Goal: Task Accomplishment & Management: Manage account settings

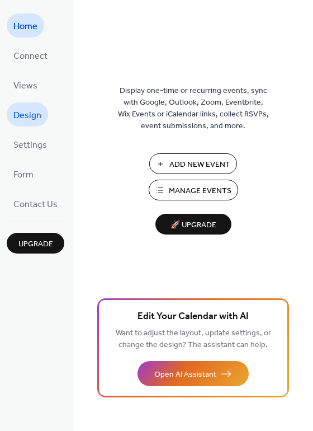
click at [30, 121] on span "Design" at bounding box center [27, 115] width 28 height 17
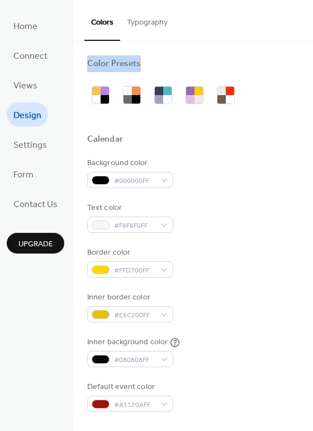
drag, startPoint x: 312, startPoint y: 28, endPoint x: 312, endPoint y: 64, distance: 35.8
click at [312, 64] on div "Colors Typography Color Presets Calendar Background color #000000FF Text color …" at bounding box center [193, 215] width 240 height 431
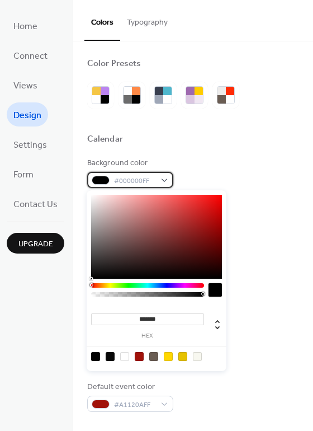
click at [100, 181] on div at bounding box center [101, 180] width 18 height 9
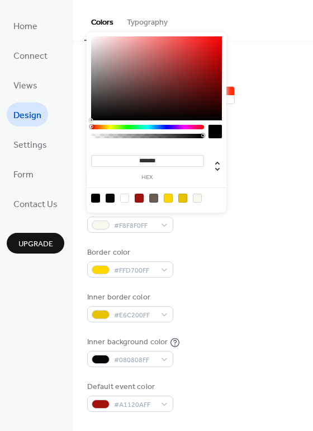
scroll to position [158, 0]
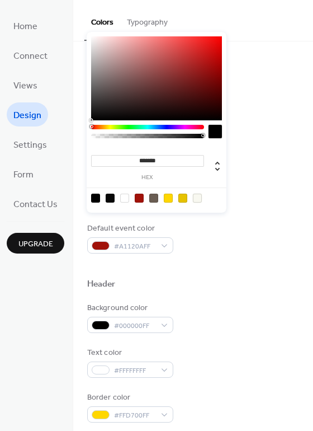
click at [199, 196] on div at bounding box center [197, 198] width 9 height 9
type input "*******"
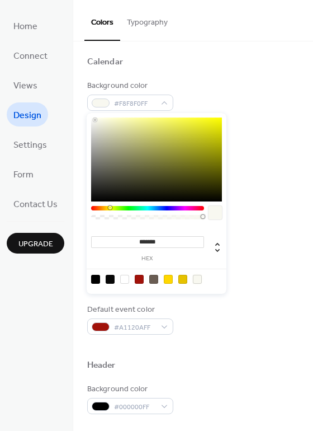
scroll to position [75, 0]
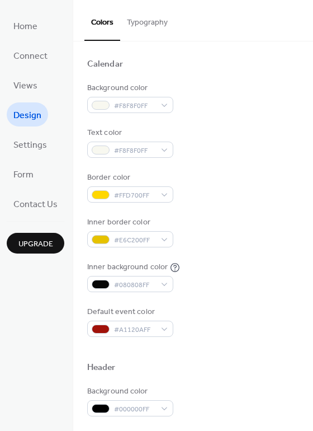
click at [147, 18] on button "Typography" at bounding box center [147, 20] width 54 height 40
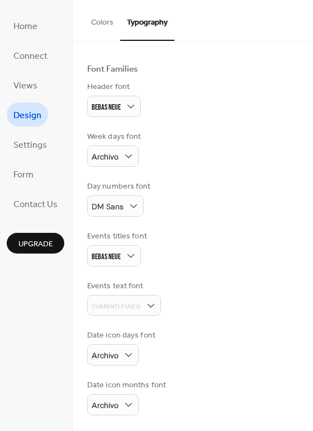
click at [105, 23] on button "Colors" at bounding box center [102, 20] width 36 height 40
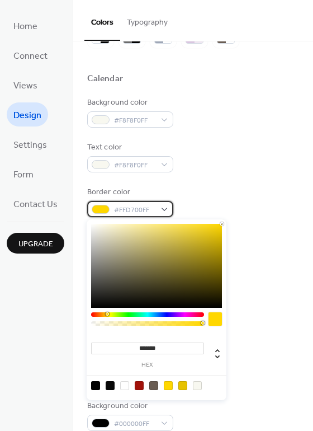
click at [106, 208] on div at bounding box center [101, 209] width 18 height 9
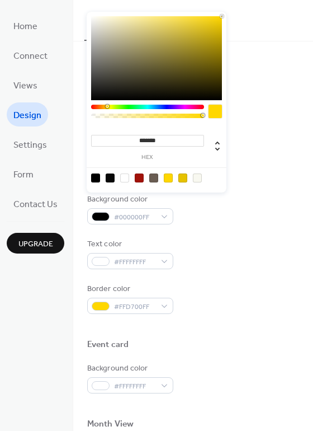
scroll to position [268, 0]
click at [140, 175] on div at bounding box center [139, 177] width 9 height 9
type input "*******"
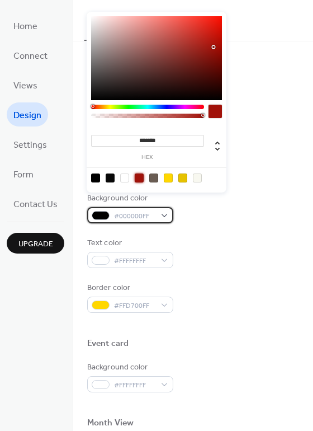
click at [163, 215] on div "#000000FF" at bounding box center [130, 215] width 86 height 16
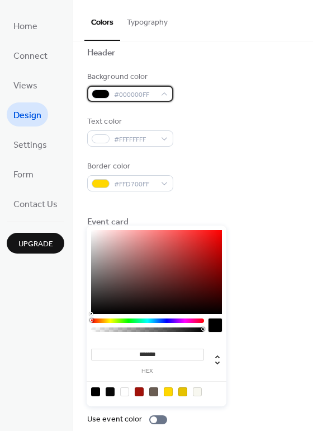
scroll to position [390, 0]
click at [165, 93] on div "#000000FF" at bounding box center [130, 93] width 86 height 16
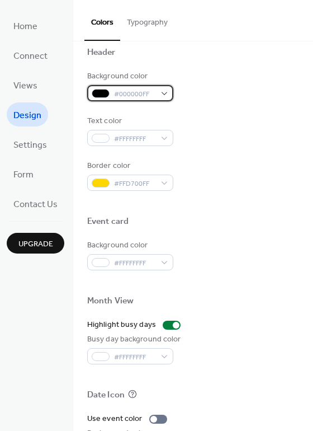
click at [128, 91] on span "#000000FF" at bounding box center [134, 94] width 41 height 12
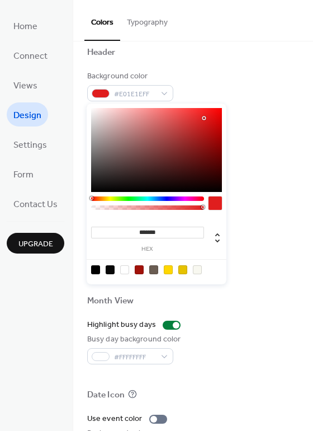
drag, startPoint x: 193, startPoint y: 147, endPoint x: 205, endPoint y: 118, distance: 30.9
click at [205, 118] on div at bounding box center [156, 150] width 131 height 84
type input "*******"
drag, startPoint x: 205, startPoint y: 119, endPoint x: 212, endPoint y: 135, distance: 17.8
click at [212, 135] on div at bounding box center [212, 135] width 2 height 2
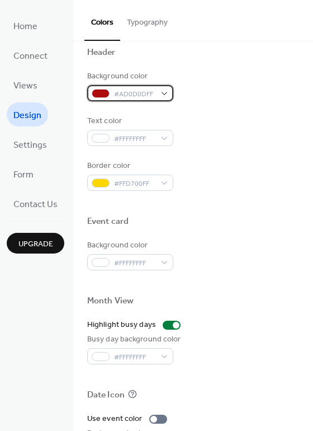
click at [162, 92] on div "#AD0D0DFF" at bounding box center [130, 93] width 86 height 16
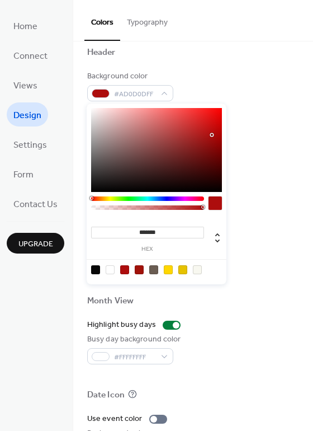
drag, startPoint x: 169, startPoint y: 234, endPoint x: 133, endPoint y: 238, distance: 36.6
click at [133, 238] on div "******* hex" at bounding box center [147, 238] width 113 height 28
paste input
type input "*******"
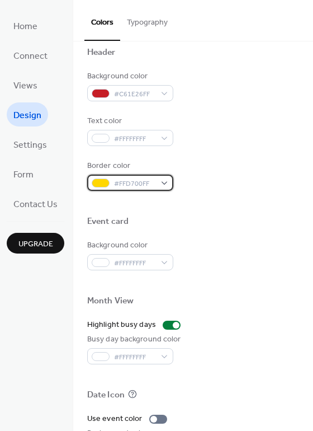
click at [118, 187] on span "#FFD700FF" at bounding box center [134, 184] width 41 height 12
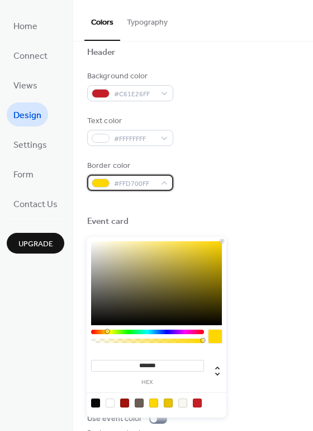
scroll to position [80, 0]
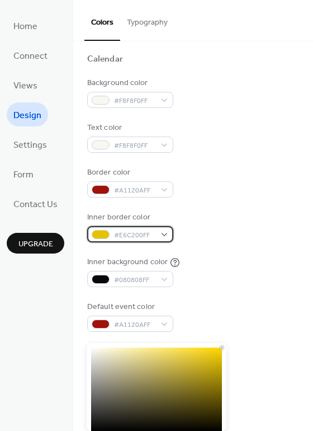
click at [116, 236] on span "#E6C200FF" at bounding box center [134, 235] width 41 height 12
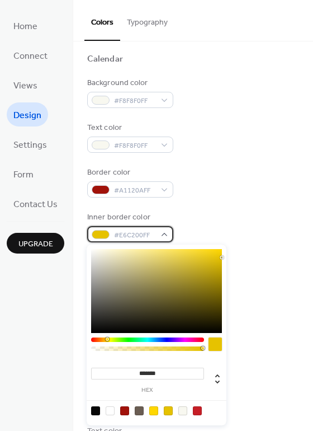
click at [157, 229] on div "#E6C200FF" at bounding box center [130, 234] width 86 height 16
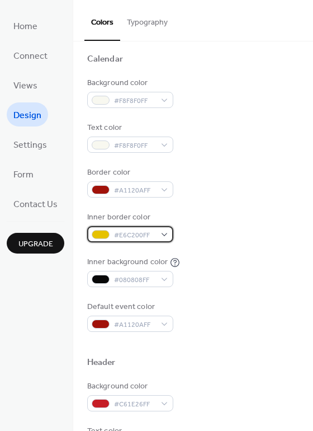
click at [110, 234] on div "#E6C200FF" at bounding box center [130, 234] width 86 height 16
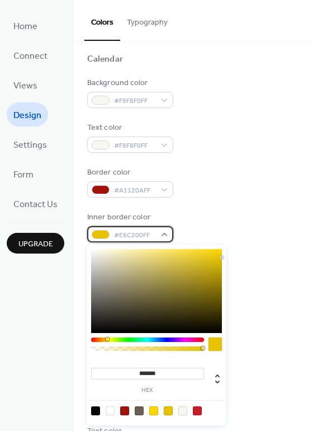
click at [110, 234] on div "#E6C200FF" at bounding box center [130, 234] width 86 height 16
click at [153, 235] on span "#E6C200FF" at bounding box center [134, 235] width 41 height 12
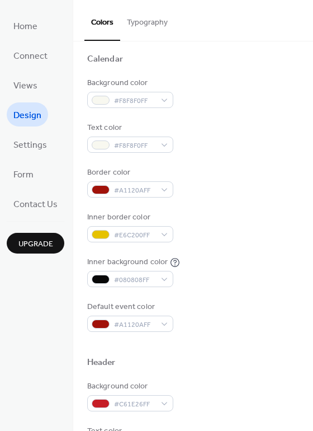
click at [308, 174] on div "Color Presets Calendar Background color #F8F8F0FF Text color #F8F8F0FF Border c…" at bounding box center [193, 395] width 240 height 868
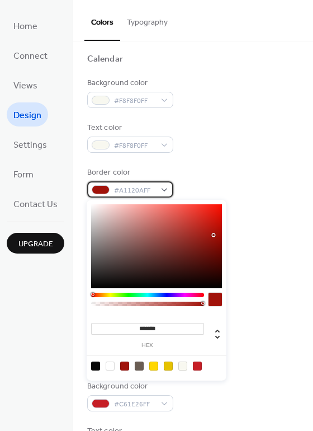
click at [116, 190] on span "#A1120AFF" at bounding box center [134, 191] width 41 height 12
click at [248, 73] on div at bounding box center [193, 72] width 212 height 9
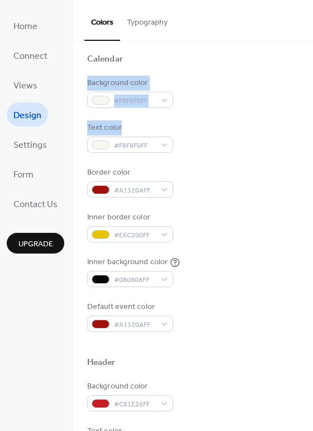
drag, startPoint x: 308, startPoint y: 76, endPoint x: 313, endPoint y: 131, distance: 56.1
click at [313, 131] on div "Color Presets Calendar Background color #F8F8F0FF Text color #F8F8F0FF Border c…" at bounding box center [193, 235] width 240 height 389
click at [236, 112] on div "Background color #F8F8F0FF Text color #F8F8F0FF Border color #A1120AFF Inner bo…" at bounding box center [193, 204] width 212 height 255
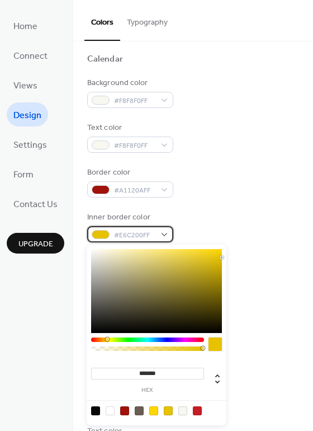
click at [107, 234] on div at bounding box center [101, 234] width 18 height 9
click at [119, 233] on span "#E6C200FF" at bounding box center [134, 235] width 41 height 12
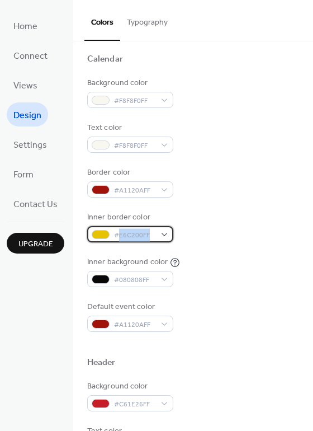
click at [119, 233] on span "#E6C200FF" at bounding box center [134, 235] width 41 height 12
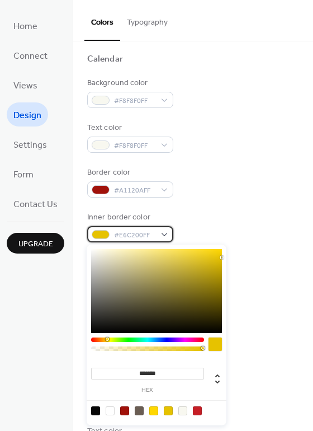
click at [95, 230] on div at bounding box center [101, 234] width 18 height 9
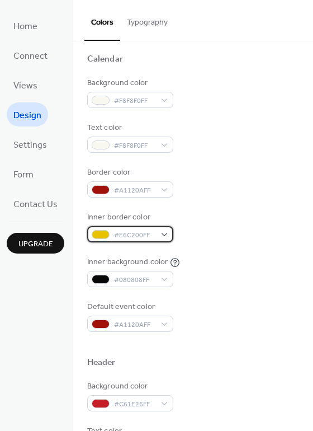
click at [126, 229] on span "#E6C200FF" at bounding box center [134, 235] width 41 height 12
click at [161, 235] on div "#E6C200FF" at bounding box center [130, 234] width 86 height 16
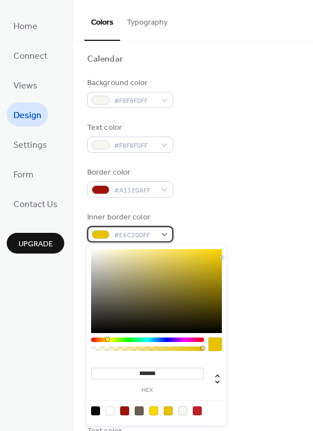
click at [162, 234] on div "#E6C200FF" at bounding box center [130, 234] width 86 height 16
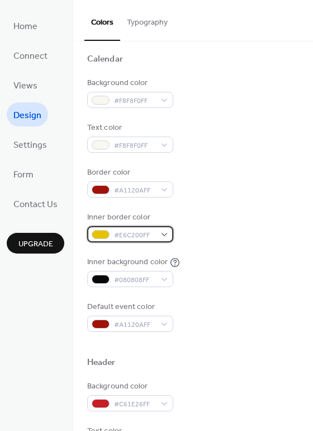
click at [162, 234] on div "#E6C200FF" at bounding box center [130, 234] width 86 height 16
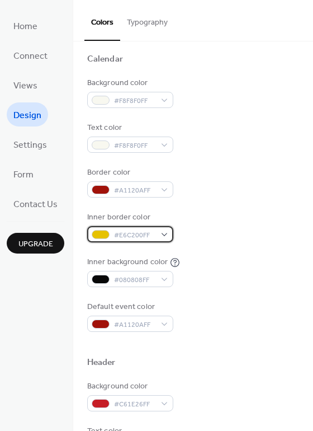
click at [162, 234] on div "#E6C200FF" at bounding box center [130, 234] width 86 height 16
click at [152, 29] on button "Typography" at bounding box center [147, 20] width 54 height 40
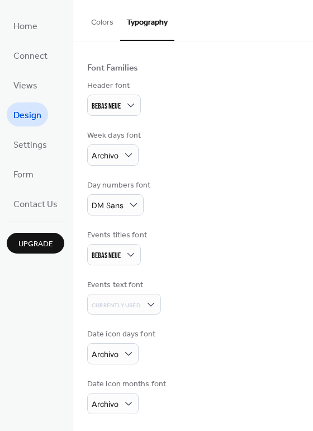
scroll to position [60, 0]
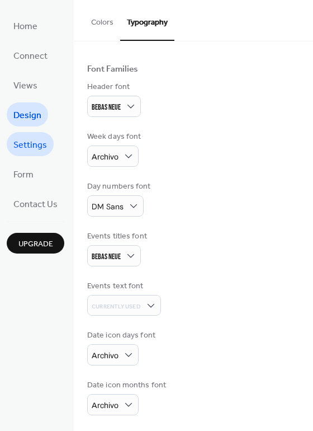
click at [34, 148] on span "Settings" at bounding box center [30, 144] width 34 height 17
